Goal: Task Accomplishment & Management: Use online tool/utility

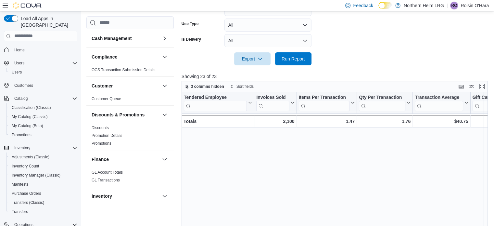
scroll to position [138, 0]
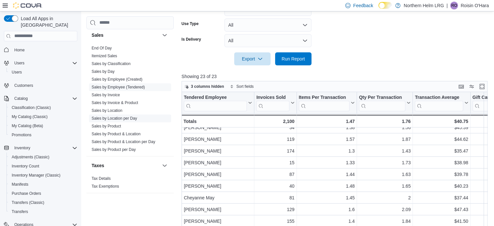
click at [129, 116] on link "Sales by Location per Day" at bounding box center [115, 118] width 46 height 5
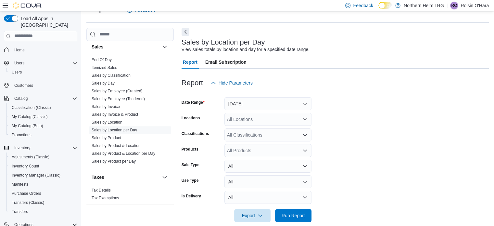
scroll to position [24, 0]
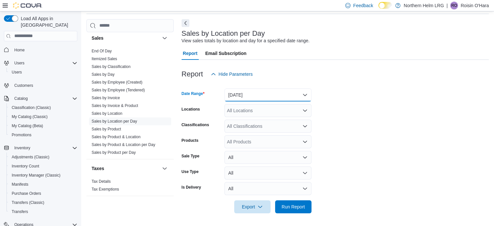
click at [301, 95] on button "[DATE]" at bounding box center [268, 94] width 87 height 13
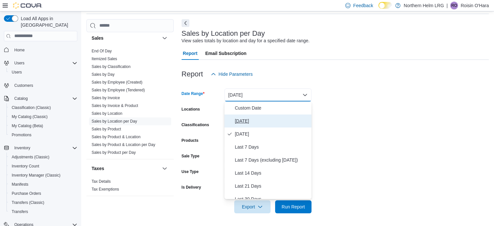
click at [238, 123] on span "[DATE]" at bounding box center [272, 121] width 74 height 8
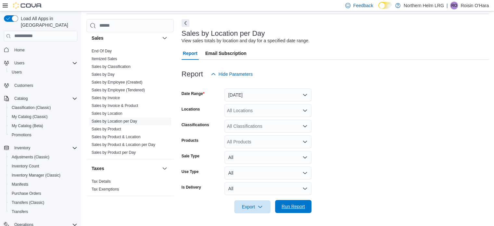
click at [292, 203] on span "Run Report" at bounding box center [293, 206] width 29 height 13
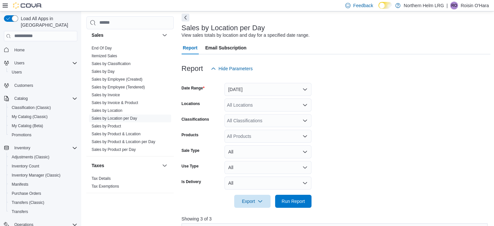
scroll to position [27, 0]
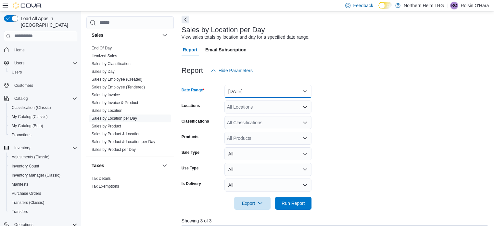
click at [266, 88] on button "[DATE]" at bounding box center [268, 91] width 87 height 13
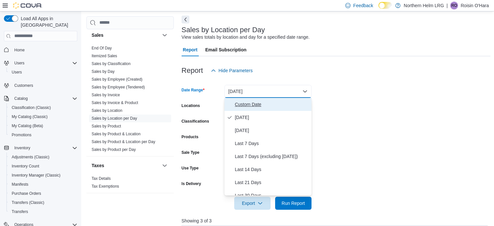
click at [249, 102] on span "Custom Date" at bounding box center [272, 104] width 74 height 8
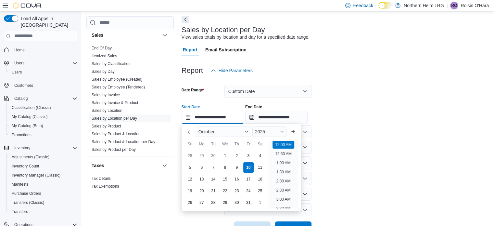
click at [233, 116] on input "**********" at bounding box center [213, 117] width 62 height 13
click at [286, 168] on li "12:00 PM" at bounding box center [284, 169] width 22 height 8
type input "**********"
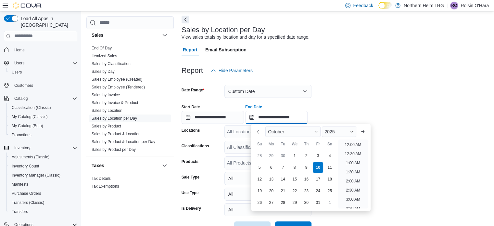
click at [296, 115] on input "**********" at bounding box center [276, 117] width 62 height 13
click at [353, 160] on li "2:00 PM" at bounding box center [354, 162] width 20 height 8
type input "**********"
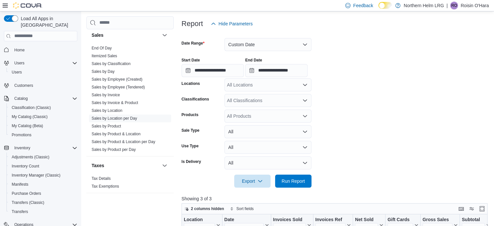
scroll to position [76, 0]
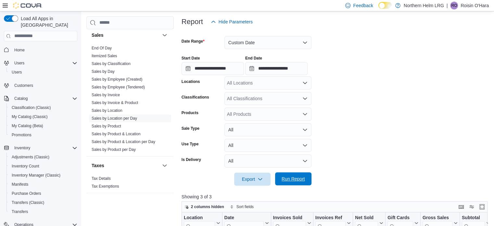
click at [301, 176] on span "Run Report" at bounding box center [293, 179] width 23 height 7
click at [259, 41] on button "Custom Date" at bounding box center [268, 42] width 87 height 13
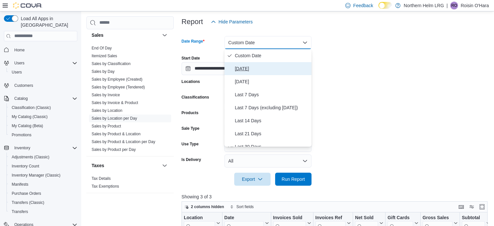
click at [244, 70] on span "[DATE]" at bounding box center [272, 69] width 74 height 8
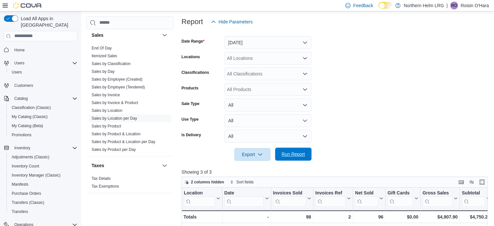
click at [301, 156] on span "Run Report" at bounding box center [293, 154] width 23 height 7
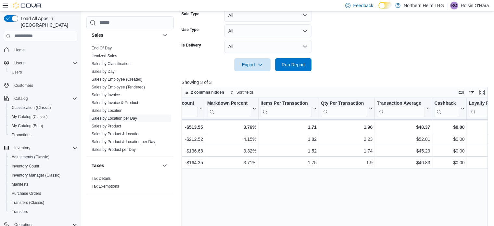
scroll to position [0, 523]
click at [290, 65] on span "Run Report" at bounding box center [293, 64] width 23 height 7
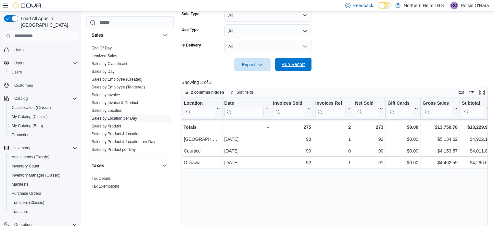
click at [299, 68] on span "Run Report" at bounding box center [293, 64] width 29 height 13
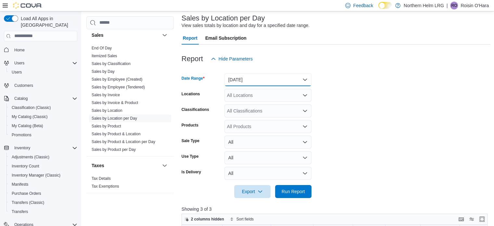
click at [240, 80] on button "[DATE]" at bounding box center [268, 79] width 87 height 13
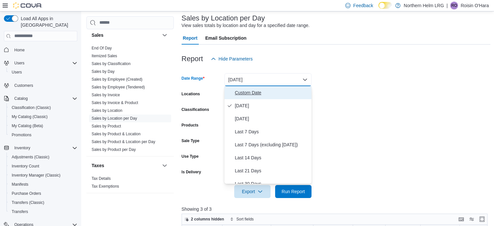
click at [243, 89] on span "Custom Date" at bounding box center [272, 93] width 74 height 8
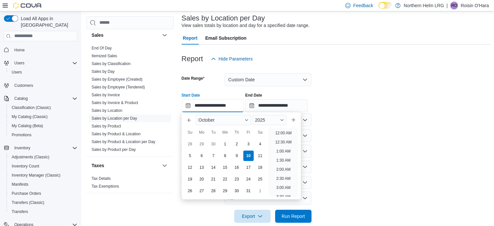
click at [241, 101] on input "**********" at bounding box center [213, 105] width 62 height 13
click at [344, 131] on form "**********" at bounding box center [336, 143] width 309 height 157
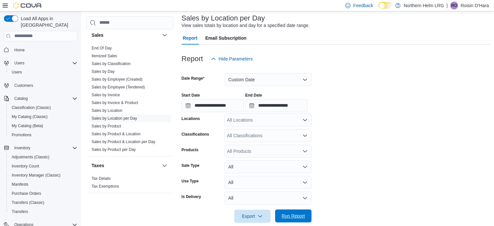
click at [296, 216] on span "Run Report" at bounding box center [293, 216] width 23 height 7
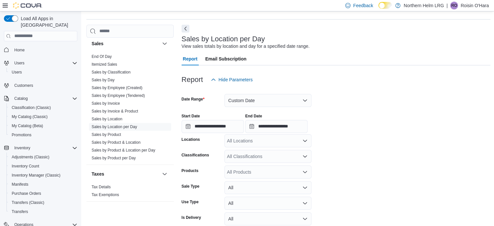
scroll to position [17, 0]
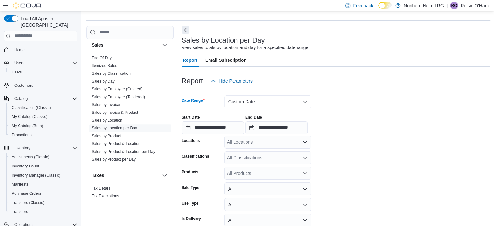
click at [256, 97] on button "Custom Date" at bounding box center [268, 101] width 87 height 13
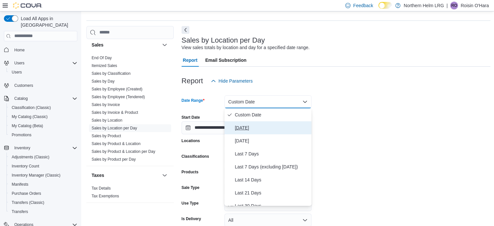
click at [243, 127] on span "[DATE]" at bounding box center [272, 128] width 74 height 8
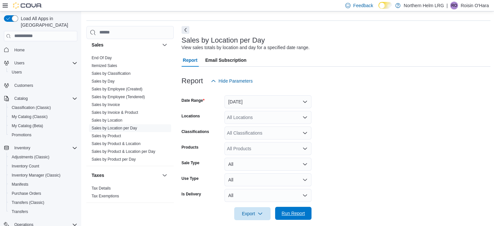
click at [284, 215] on span "Run Report" at bounding box center [293, 213] width 23 height 7
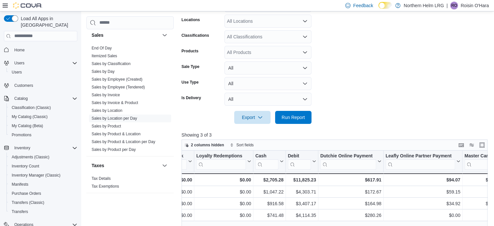
scroll to position [0, 797]
click at [294, 118] on span "Run Report" at bounding box center [293, 117] width 23 height 7
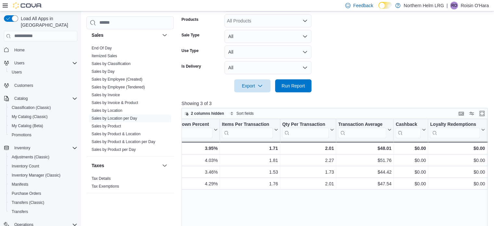
scroll to position [0, 562]
click at [286, 87] on span "Run Report" at bounding box center [293, 85] width 23 height 7
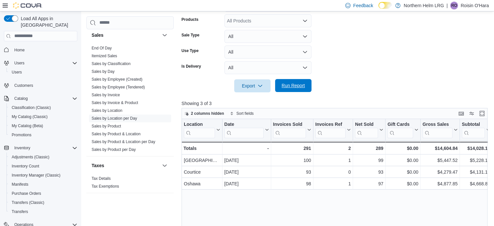
click at [302, 88] on span "Run Report" at bounding box center [293, 85] width 23 height 7
click at [143, 85] on link "Sales by Employee (Tendered)" at bounding box center [118, 87] width 53 height 5
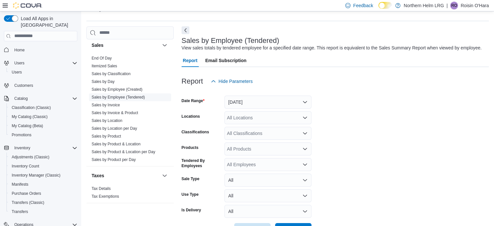
scroll to position [15, 0]
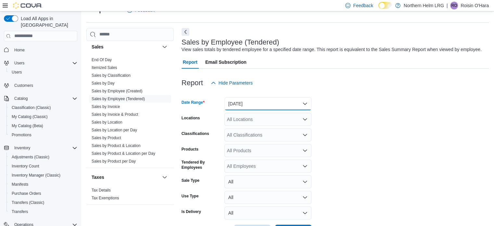
click at [249, 105] on button "[DATE]" at bounding box center [268, 103] width 87 height 13
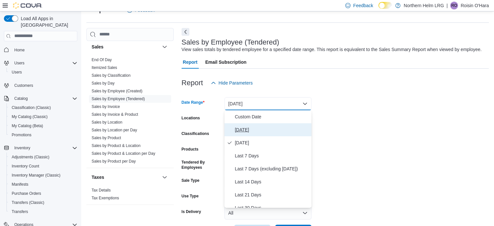
click at [242, 131] on span "[DATE]" at bounding box center [272, 130] width 74 height 8
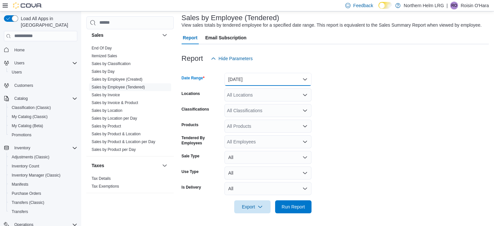
scroll to position [39, 0]
click at [289, 206] on span "Run Report" at bounding box center [293, 207] width 23 height 7
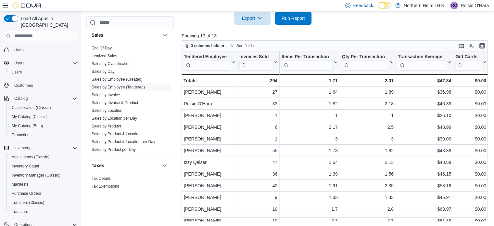
scroll to position [1, 0]
click at [298, 16] on span "Run Report" at bounding box center [293, 18] width 23 height 7
click at [134, 117] on link "Sales by Location per Day" at bounding box center [115, 118] width 46 height 5
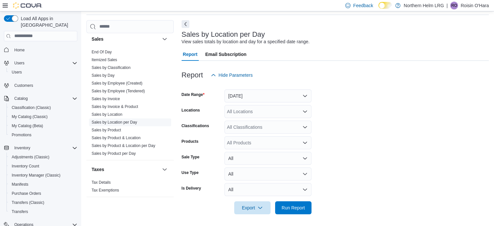
scroll to position [15, 0]
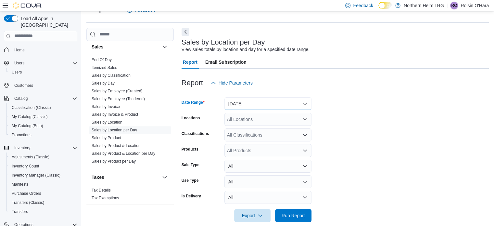
click at [270, 105] on button "[DATE]" at bounding box center [268, 103] width 87 height 13
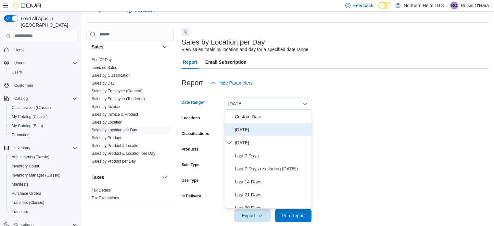
click at [238, 128] on span "[DATE]" at bounding box center [272, 130] width 74 height 8
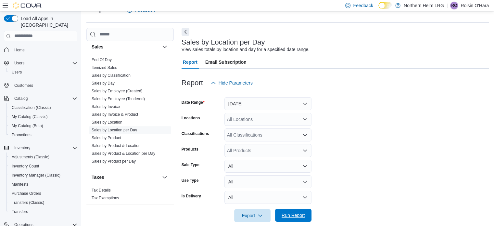
click at [292, 217] on span "Run Report" at bounding box center [293, 215] width 23 height 7
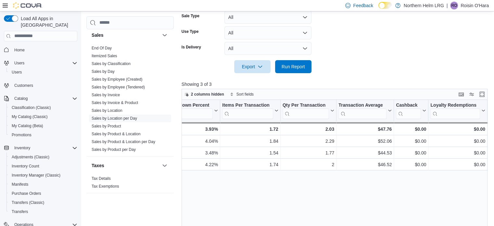
scroll to position [0, 563]
click at [369, 172] on div "Location Click to view column header actions Date Click to view column header a…" at bounding box center [336, 185] width 309 height 170
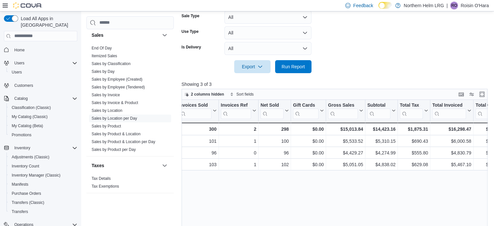
scroll to position [0, 0]
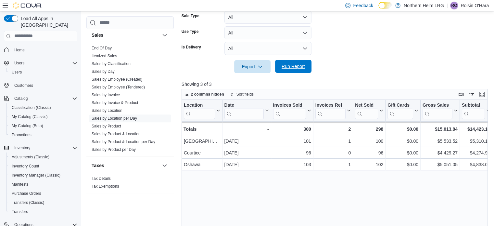
click at [300, 65] on span "Run Report" at bounding box center [293, 66] width 23 height 7
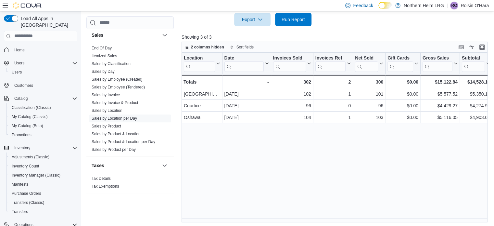
scroll to position [211, 0]
click at [284, 25] on span "Run Report" at bounding box center [293, 19] width 29 height 13
click at [295, 17] on span "Run Report" at bounding box center [293, 19] width 23 height 7
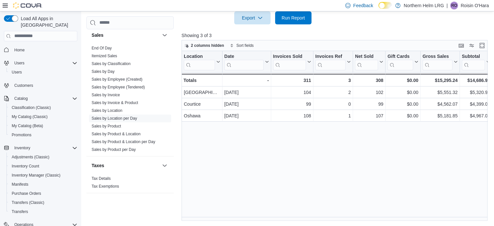
scroll to position [212, 0]
drag, startPoint x: 291, startPoint y: 26, endPoint x: 291, endPoint y: 20, distance: 6.2
click at [291, 20] on div "Report Hide Parameters Date Range [DATE] Locations All Locations Classification…" at bounding box center [336, 46] width 309 height 350
click at [291, 20] on span "Run Report" at bounding box center [293, 18] width 23 height 7
click at [296, 14] on span "Run Report" at bounding box center [293, 17] width 29 height 13
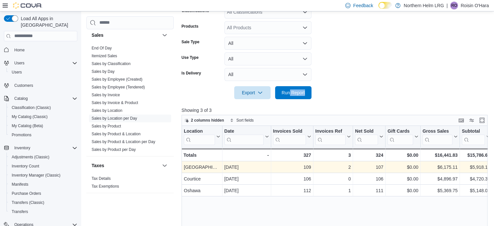
scroll to position [136, 0]
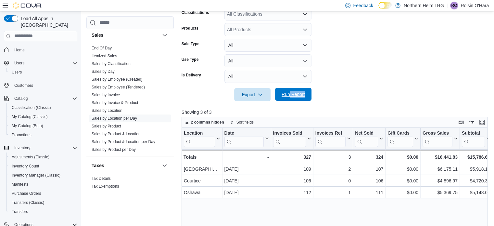
click at [289, 96] on span "Run Report" at bounding box center [293, 94] width 23 height 7
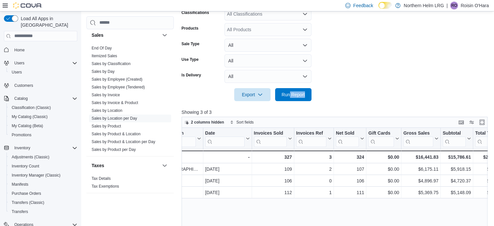
scroll to position [0, 0]
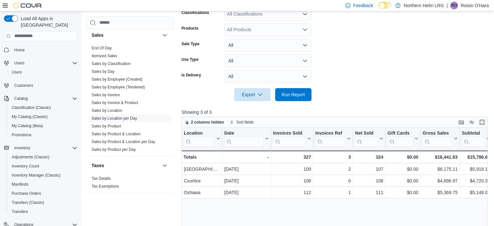
click at [409, 76] on form "Date Range [DATE] Locations All Locations Classifications All Classifications P…" at bounding box center [336, 34] width 309 height 133
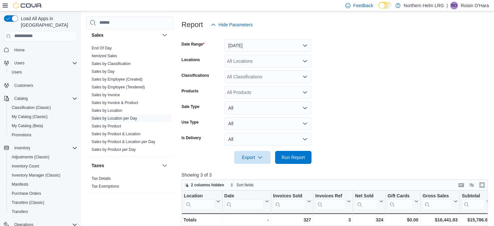
scroll to position [71, 0]
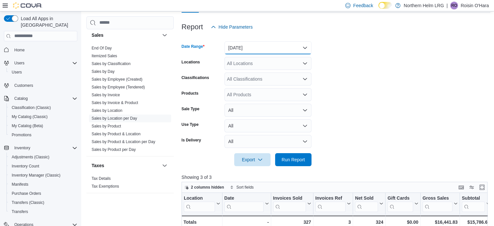
click at [241, 49] on button "[DATE]" at bounding box center [268, 47] width 87 height 13
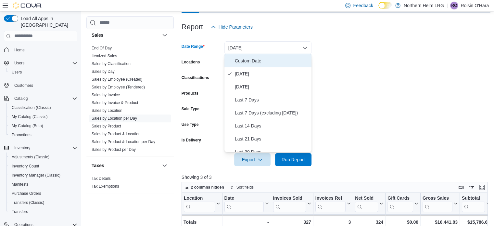
click at [246, 60] on span "Custom Date" at bounding box center [272, 61] width 74 height 8
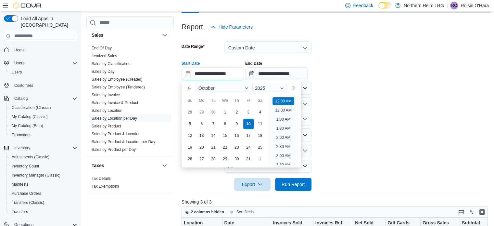
click at [225, 70] on input "**********" at bounding box center [213, 73] width 62 height 13
click at [285, 106] on li "2:00 PM" at bounding box center [284, 107] width 20 height 8
type input "**********"
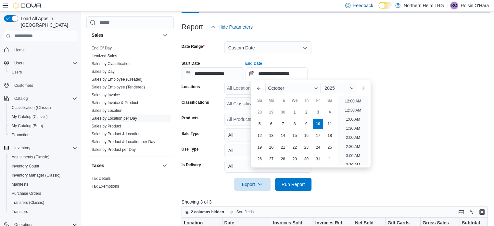
click at [307, 74] on input "**********" at bounding box center [276, 73] width 62 height 13
click at [355, 123] on li "4:00 PM" at bounding box center [354, 122] width 20 height 8
type input "**********"
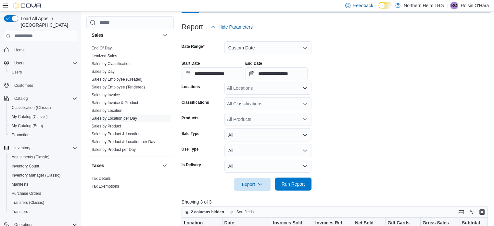
click at [290, 181] on span "Run Report" at bounding box center [293, 184] width 23 height 7
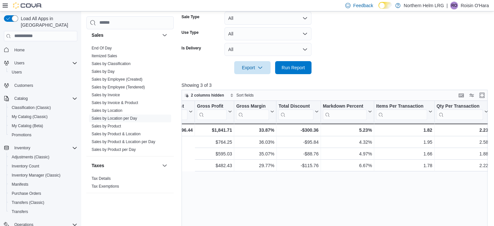
scroll to position [0, 594]
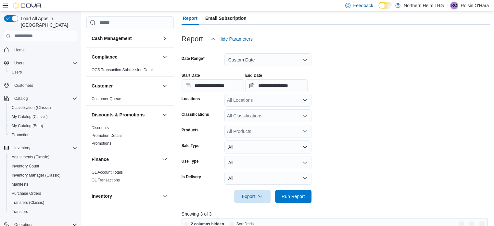
scroll to position [60, 0]
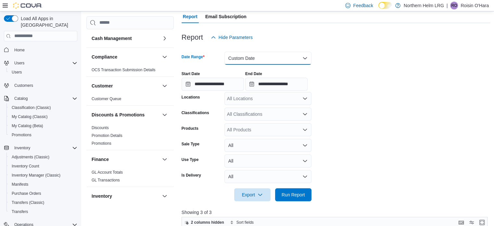
click at [268, 59] on button "Custom Date" at bounding box center [268, 58] width 87 height 13
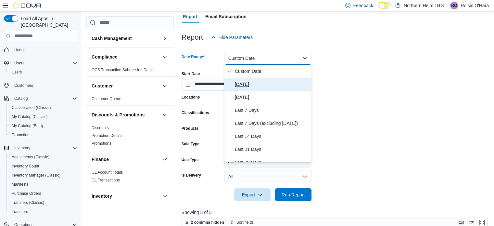
click at [243, 86] on span "[DATE]" at bounding box center [272, 84] width 74 height 8
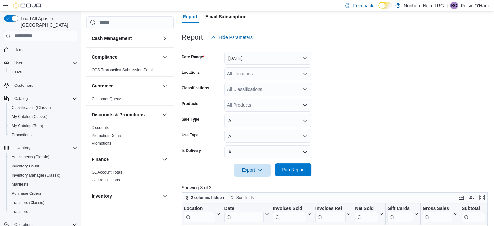
click at [293, 174] on span "Run Report" at bounding box center [293, 169] width 29 height 13
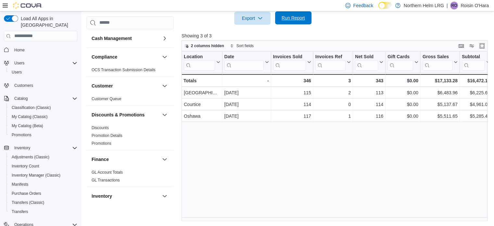
click at [294, 19] on span "Run Report" at bounding box center [293, 18] width 23 height 7
click at [289, 15] on span "Run Report" at bounding box center [293, 18] width 23 height 7
click at [285, 18] on span "Run Report" at bounding box center [293, 18] width 23 height 7
click at [293, 20] on span "Run Report" at bounding box center [293, 18] width 23 height 7
